Goal: Task Accomplishment & Management: Use online tool/utility

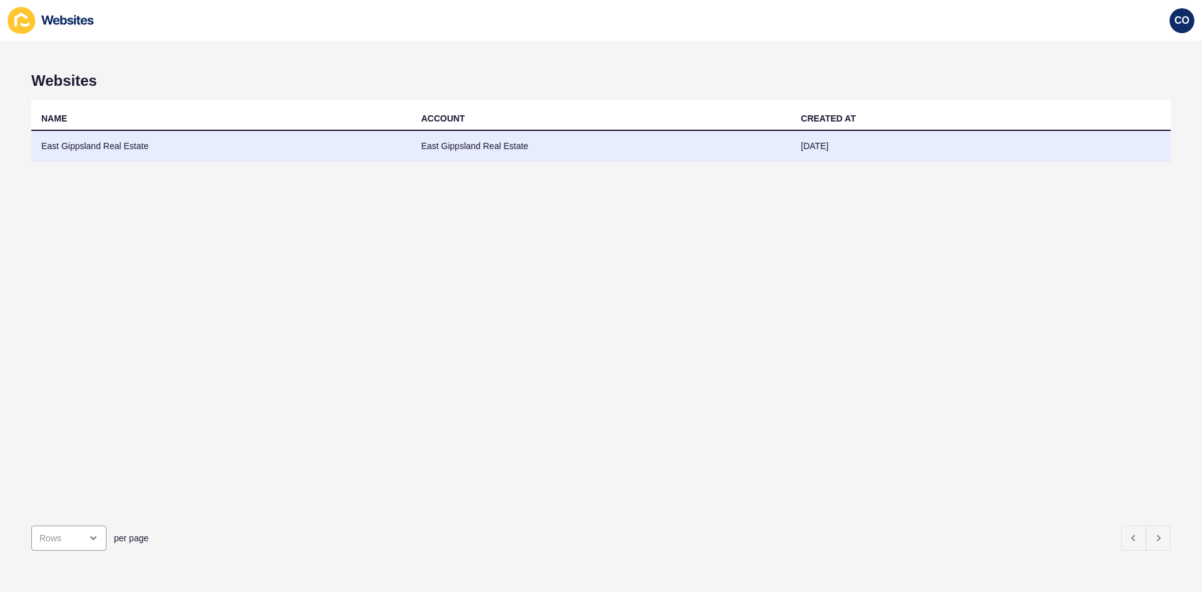
click at [69, 151] on td "East Gippsland Real Estate" at bounding box center [221, 146] width 380 height 31
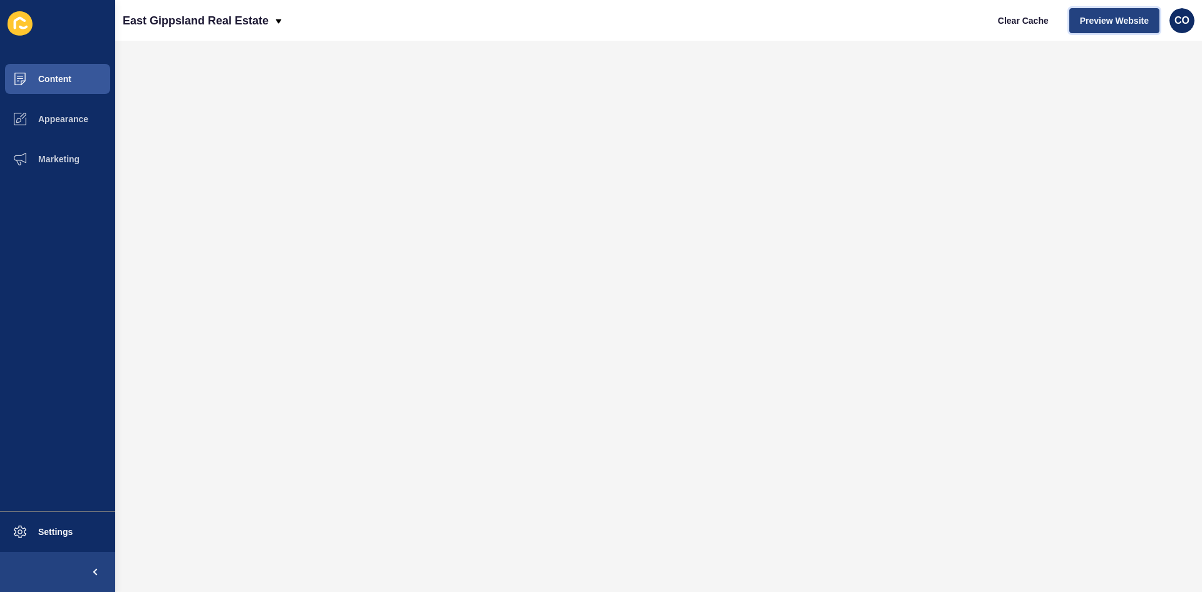
click at [961, 23] on span "Preview Website" at bounding box center [1114, 20] width 69 height 13
click at [76, 120] on span "Appearance" at bounding box center [43, 119] width 90 height 10
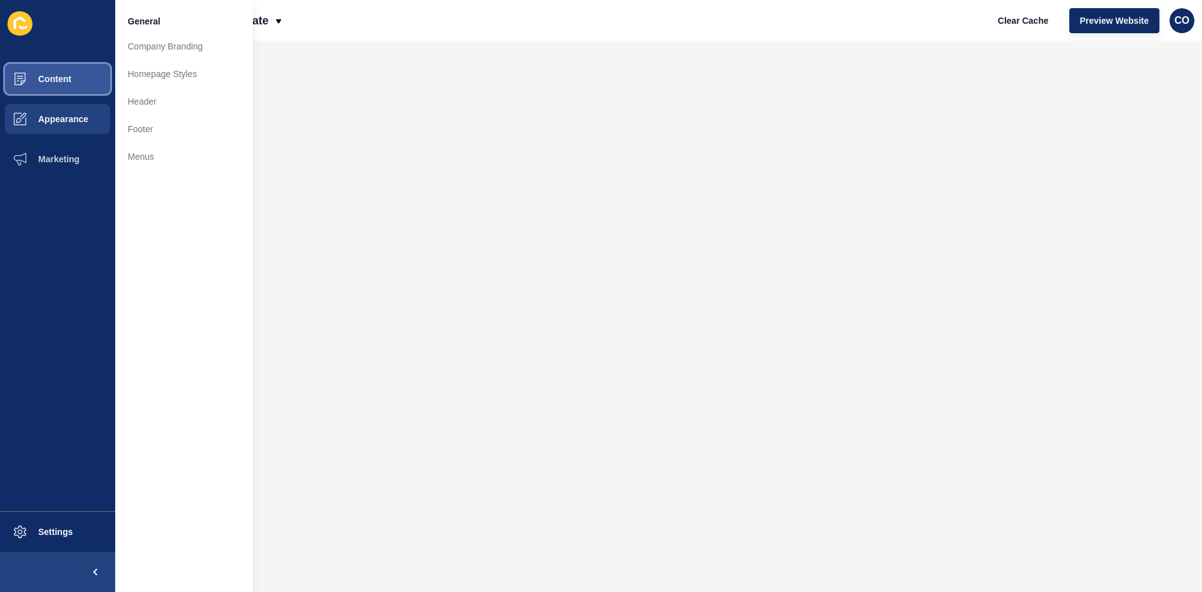
click at [73, 78] on button "Content" at bounding box center [57, 79] width 115 height 40
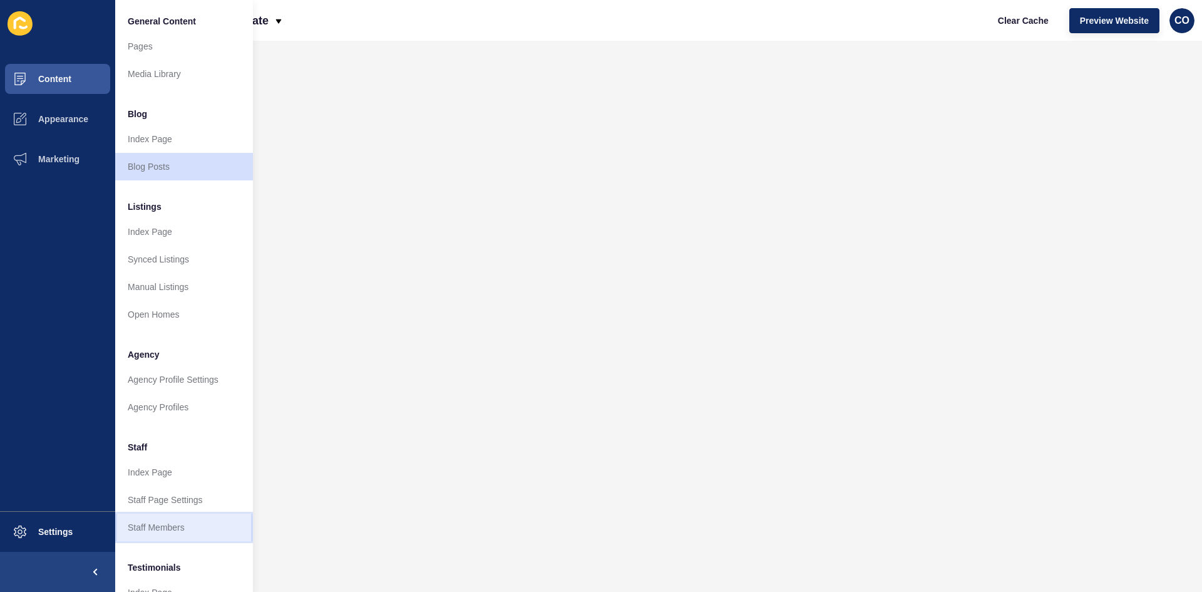
click at [185, 456] on link "Staff Members" at bounding box center [184, 528] width 138 height 28
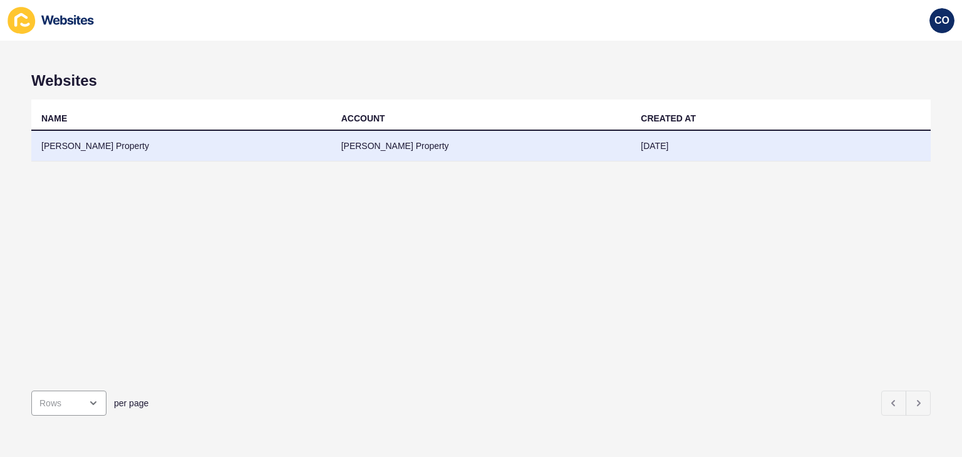
click at [87, 147] on td "[PERSON_NAME] Property" at bounding box center [181, 146] width 300 height 31
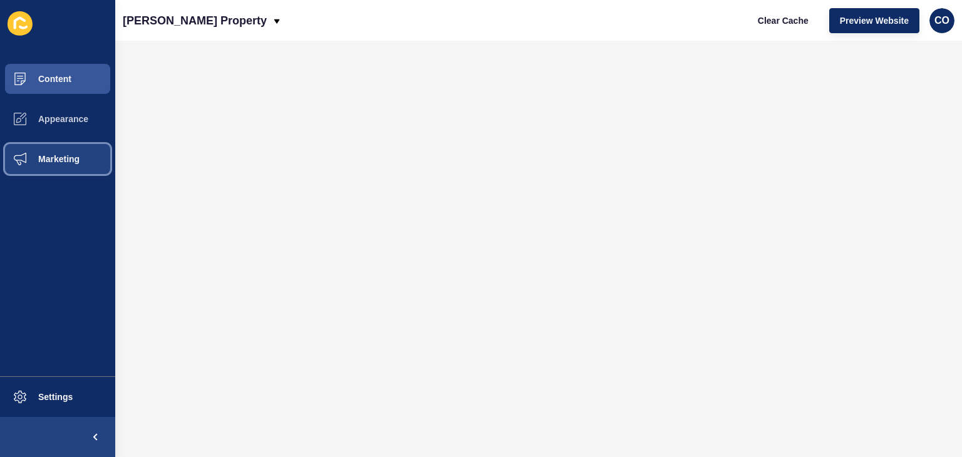
click at [70, 155] on span "Marketing" at bounding box center [38, 159] width 81 height 10
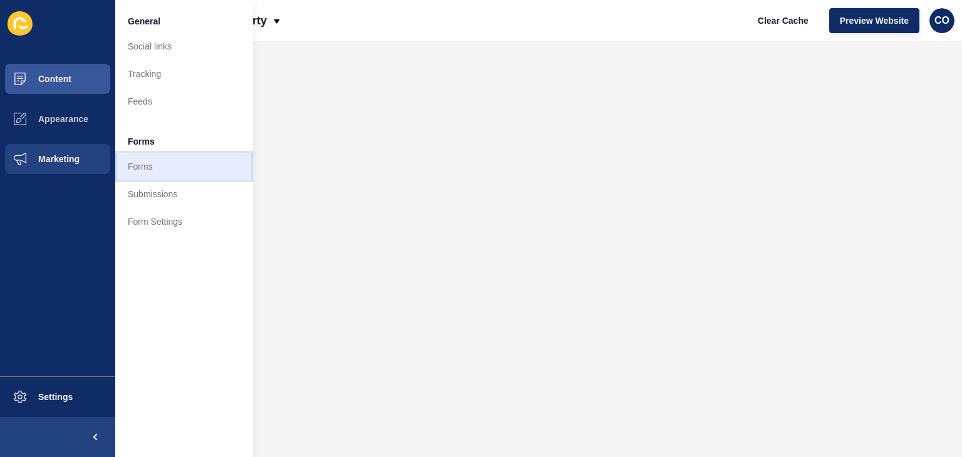
click at [153, 170] on link "Forms" at bounding box center [184, 167] width 138 height 28
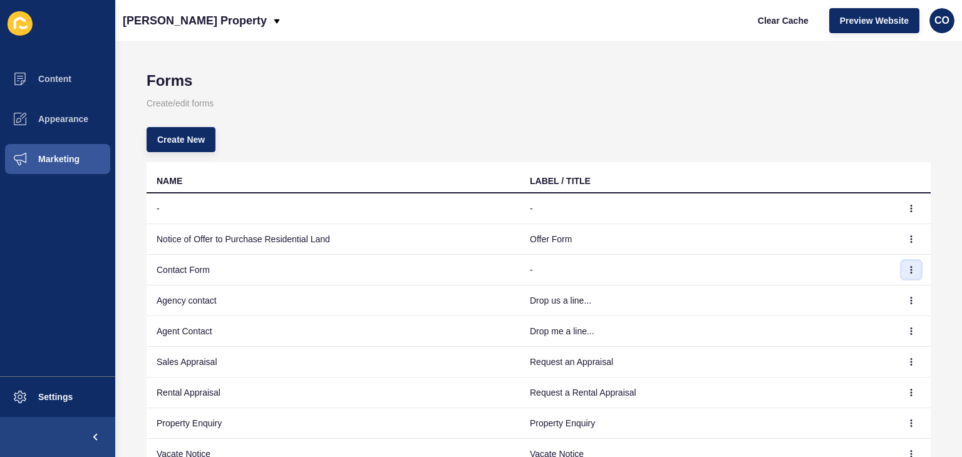
click at [902, 275] on button "button" at bounding box center [911, 270] width 19 height 18
click at [856, 295] on link "Edit" at bounding box center [868, 295] width 88 height 28
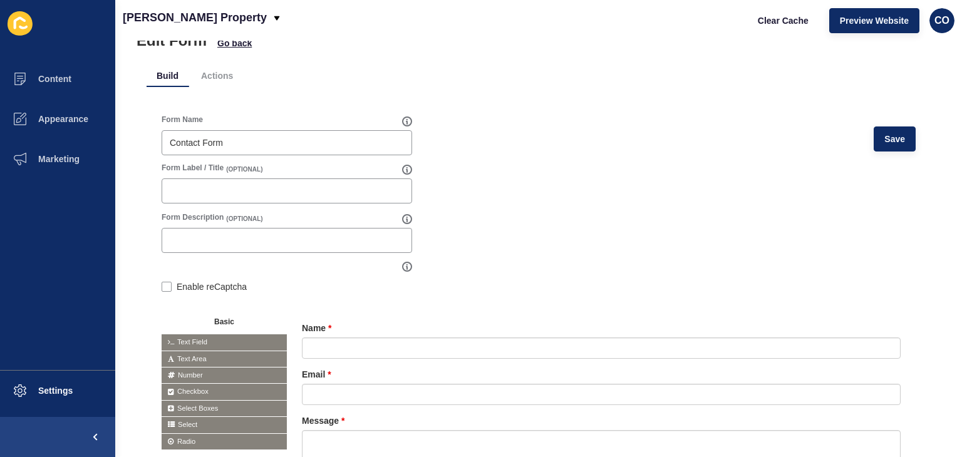
scroll to position [63, 0]
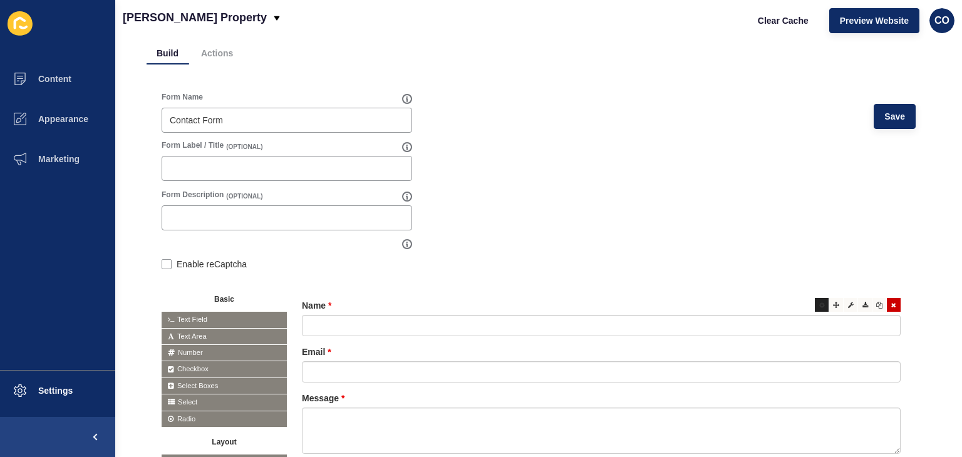
click at [815, 307] on div at bounding box center [822, 305] width 14 height 14
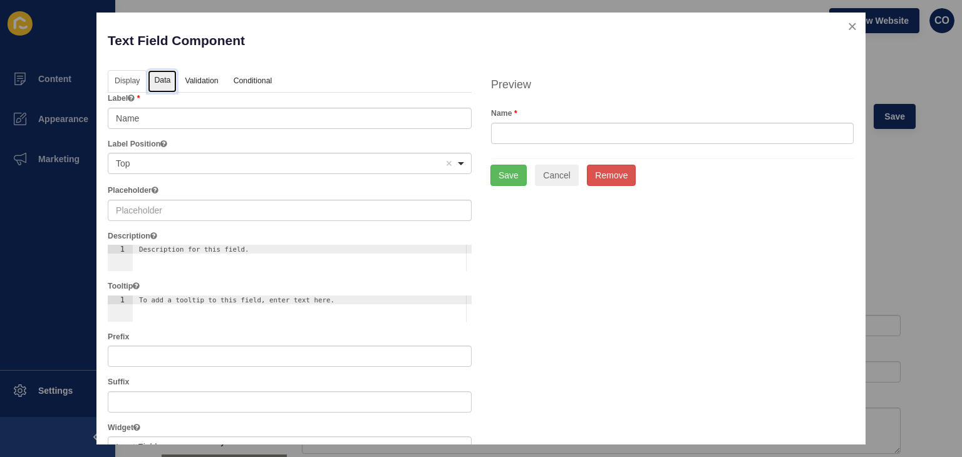
click at [167, 82] on link "Data" at bounding box center [162, 81] width 29 height 23
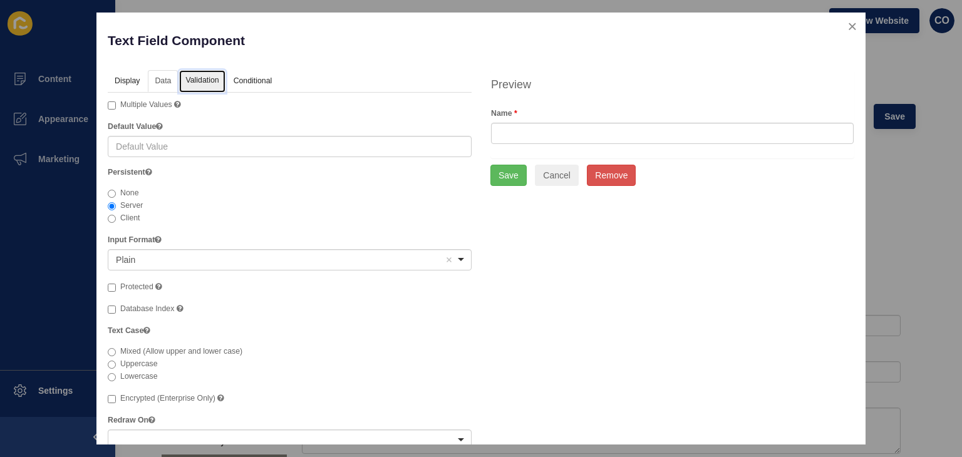
click at [207, 82] on link "Validation" at bounding box center [202, 81] width 46 height 23
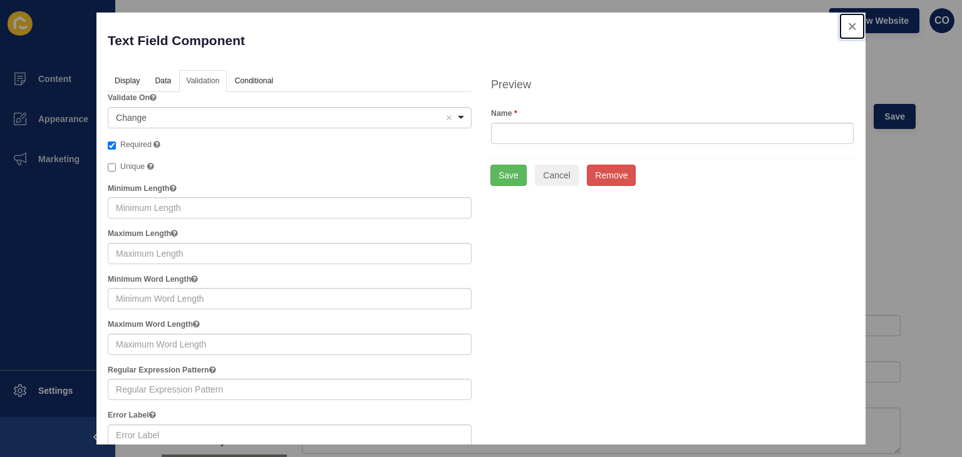
click at [839, 24] on button "close" at bounding box center [852, 26] width 26 height 26
